Goal: Find specific page/section: Find specific page/section

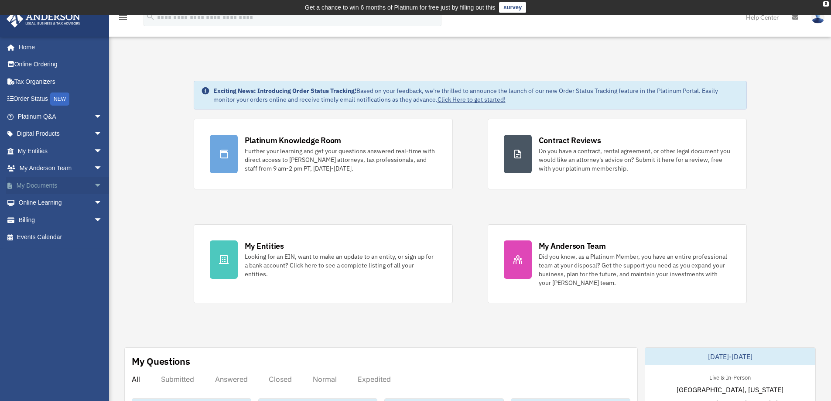
click at [50, 183] on link "My Documents arrow_drop_down" at bounding box center [61, 185] width 110 height 17
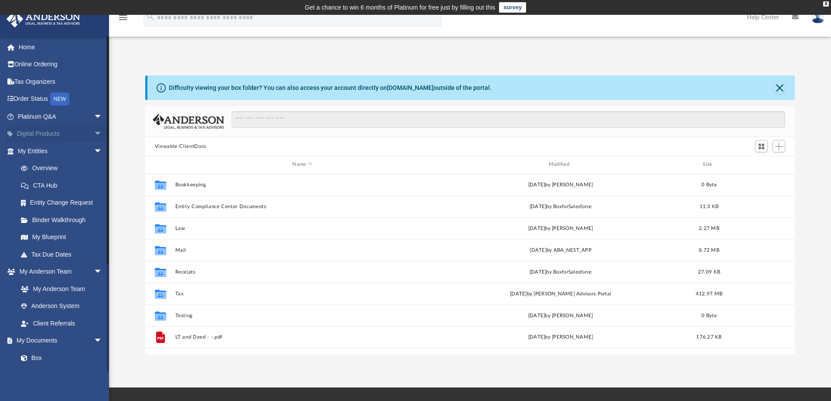
scroll to position [192, 643]
click at [94, 133] on span "arrow_drop_down" at bounding box center [102, 134] width 17 height 18
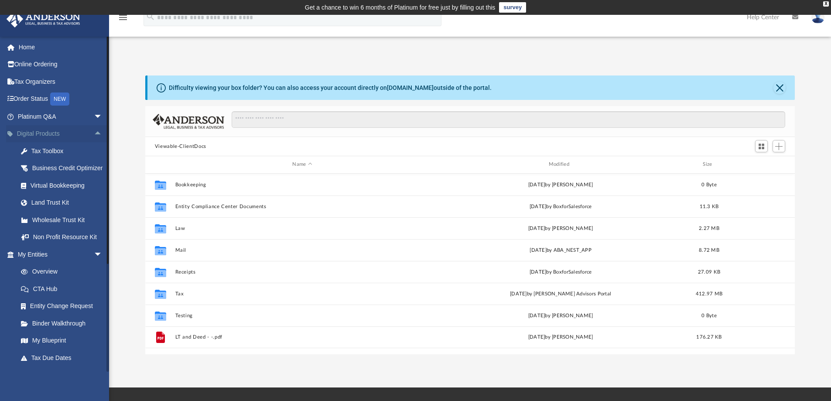
click at [94, 131] on span "arrow_drop_up" at bounding box center [102, 134] width 17 height 18
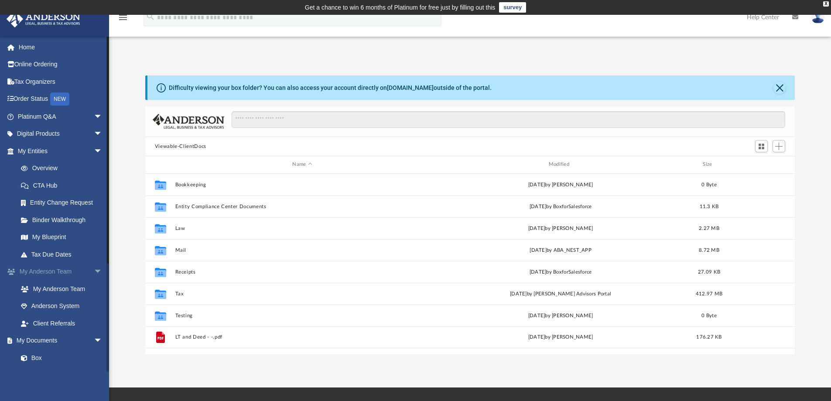
click at [94, 270] on span "arrow_drop_down" at bounding box center [102, 272] width 17 height 18
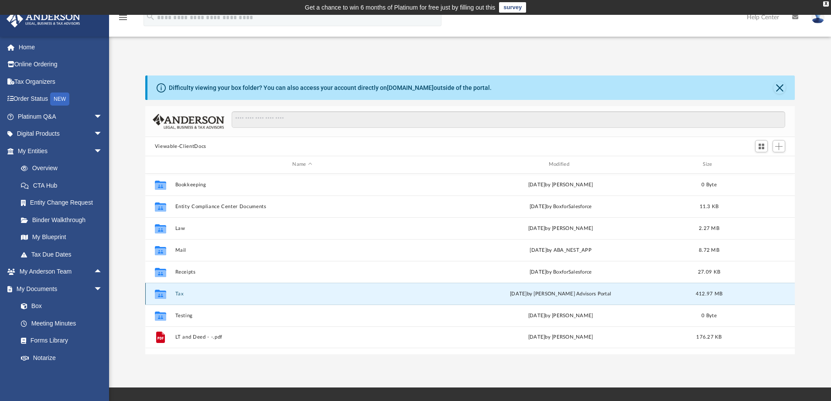
click at [190, 294] on button "Tax" at bounding box center [302, 294] width 254 height 6
